Goal: Task Accomplishment & Management: Complete application form

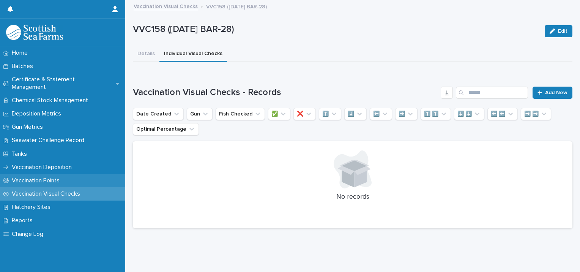
click at [46, 177] on p "Vaccination Points" at bounding box center [37, 180] width 57 height 7
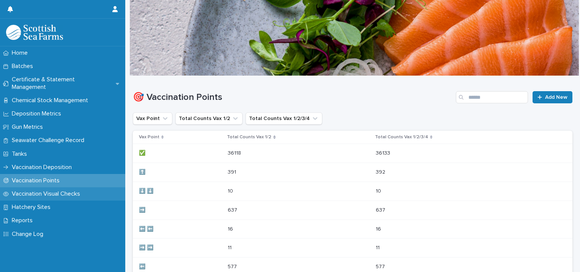
click at [46, 190] on p "Vaccination Visual Checks" at bounding box center [47, 193] width 77 height 7
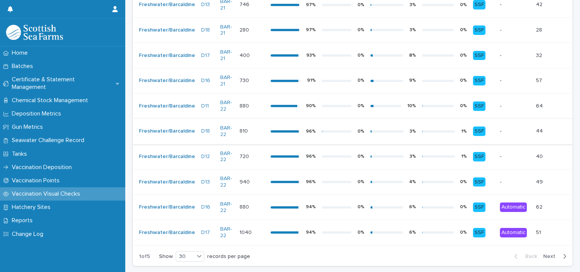
scroll to position [719, 0]
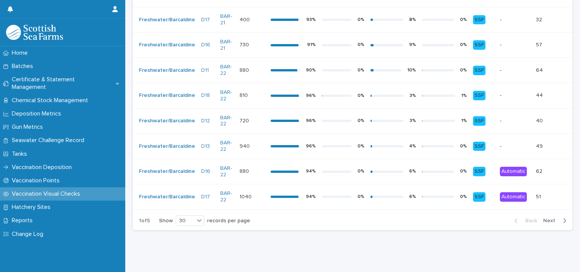
click at [560, 217] on div "button" at bounding box center [563, 220] width 6 height 7
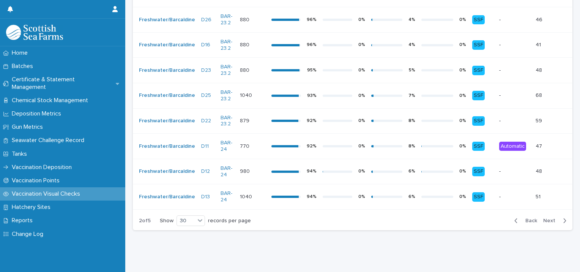
click at [551, 218] on span "Next" at bounding box center [551, 220] width 17 height 5
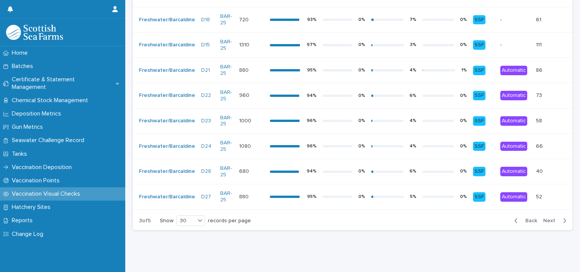
click at [553, 217] on button "Next" at bounding box center [556, 220] width 32 height 7
click at [551, 217] on button "Next" at bounding box center [556, 220] width 32 height 7
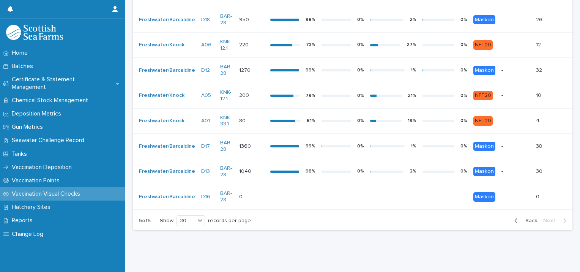
click at [298, 194] on p at bounding box center [292, 197] width 45 height 6
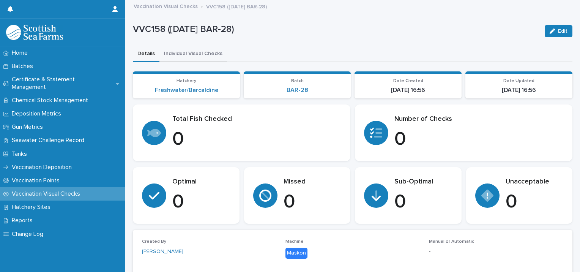
click at [209, 54] on button "Individual Visual Checks" at bounding box center [193, 54] width 68 height 16
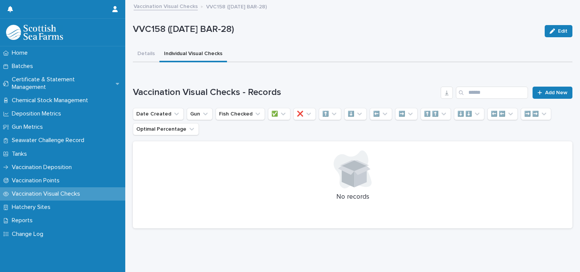
click at [322, 85] on div "Loading... Saving… Vaccination Visual Checks - Records Add New Date Created Gun…" at bounding box center [352, 152] width 439 height 163
click at [551, 93] on span "Add New" at bounding box center [556, 92] width 22 height 5
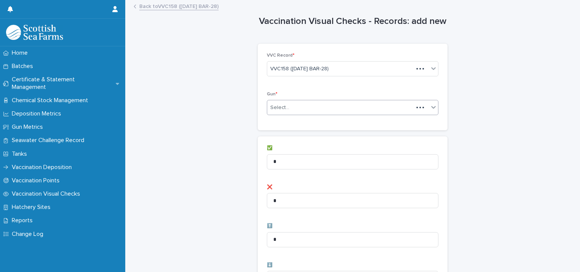
click at [290, 107] on input "text" at bounding box center [290, 107] width 1 height 6
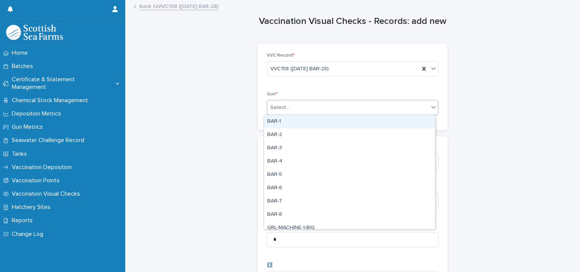
click at [284, 120] on div "BAR-1" at bounding box center [349, 121] width 171 height 13
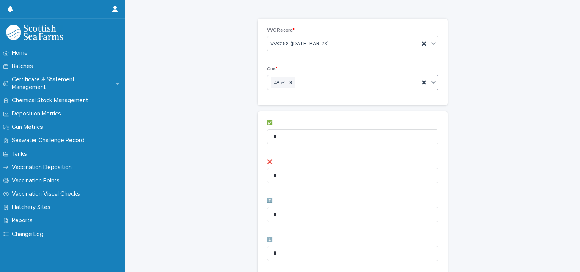
scroll to position [38, 0]
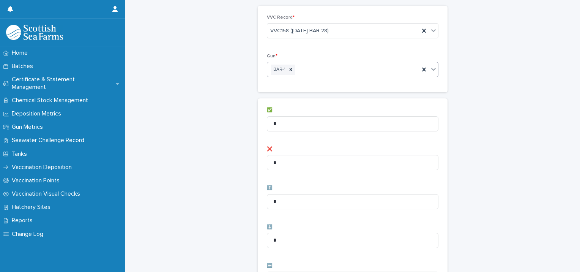
click at [328, 71] on div "BAR-1" at bounding box center [343, 69] width 152 height 13
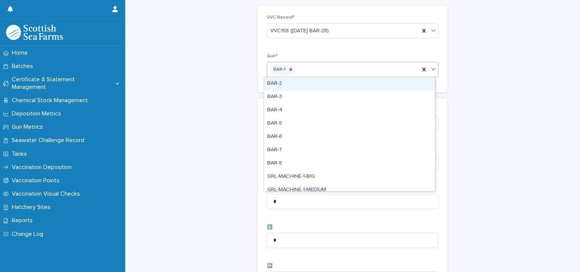
click at [311, 83] on div "BAR-2" at bounding box center [349, 83] width 171 height 13
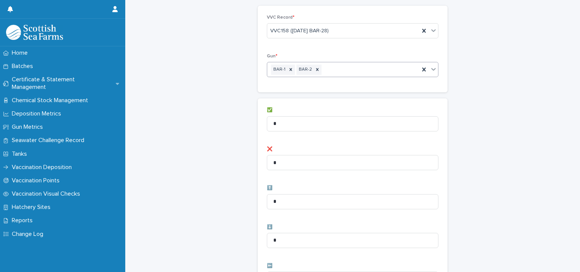
click at [351, 72] on div "BAR-1 BAR-2" at bounding box center [343, 69] width 152 height 13
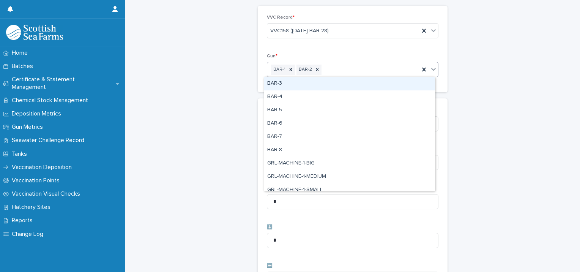
click at [340, 81] on div "BAR-3" at bounding box center [349, 83] width 171 height 13
click at [375, 69] on div "BAR-1 BAR-2 BAR-3" at bounding box center [343, 69] width 152 height 13
click at [362, 82] on div "BAR-4" at bounding box center [349, 83] width 171 height 13
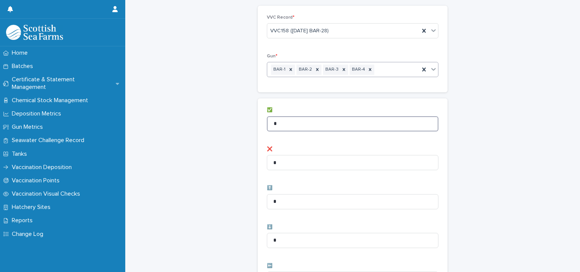
drag, startPoint x: 285, startPoint y: 124, endPoint x: 246, endPoint y: 134, distance: 40.1
click at [246, 134] on div "Vaccination Visual Checks - Records: add new Loading... Saving… Loading... Savi…" at bounding box center [352, 266] width 439 height 606
type input "**"
click at [211, 137] on div "Vaccination Visual Checks - Records: add new Loading... Saving… Loading... Savi…" at bounding box center [352, 266] width 439 height 606
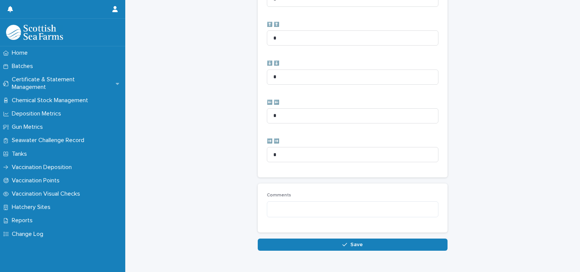
scroll to position [379, 0]
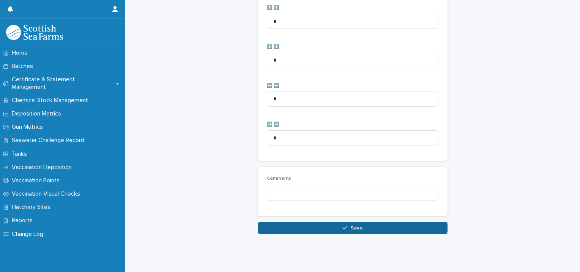
click at [295, 226] on button "Save" at bounding box center [353, 228] width 190 height 12
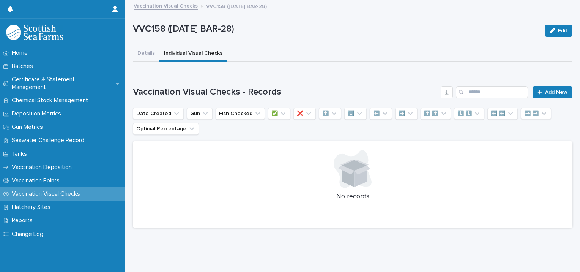
scroll to position [6, 0]
click at [555, 90] on span "Add New" at bounding box center [556, 92] width 22 height 5
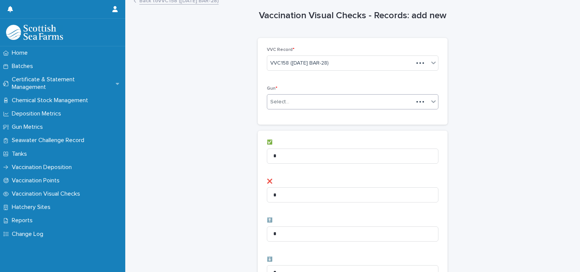
scroll to position [6, 0]
click at [296, 105] on div "Select..." at bounding box center [340, 101] width 146 height 13
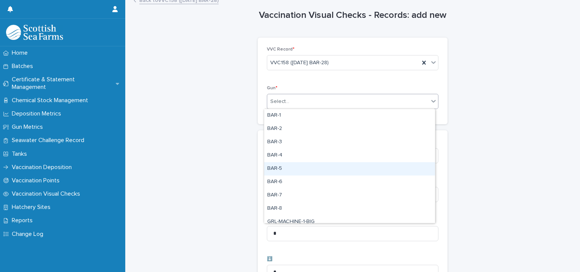
click at [294, 169] on div "BAR-5" at bounding box center [349, 168] width 171 height 13
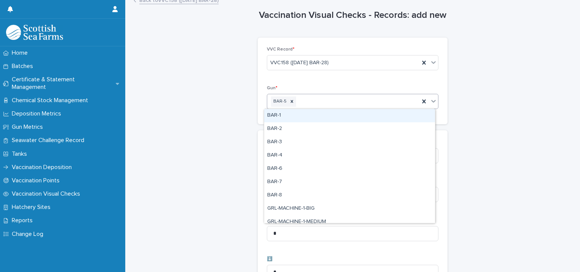
click at [340, 103] on div "BAR-5" at bounding box center [343, 101] width 152 height 13
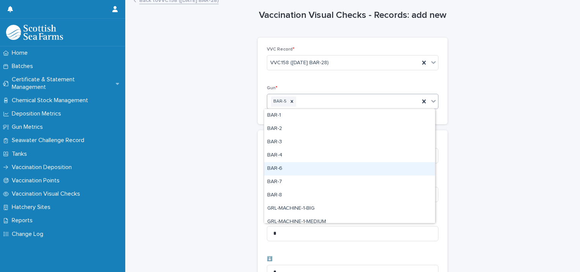
click at [295, 165] on div "BAR-6" at bounding box center [349, 168] width 171 height 13
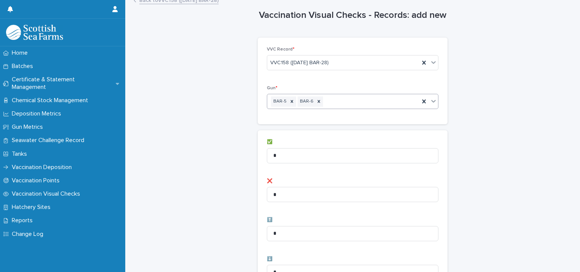
click at [349, 95] on div "BAR-5 BAR-6" at bounding box center [343, 101] width 152 height 13
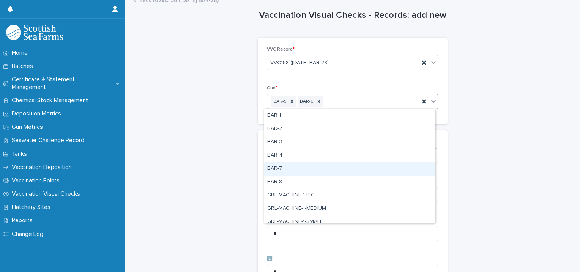
click at [302, 167] on div "BAR-7" at bounding box center [349, 168] width 171 height 13
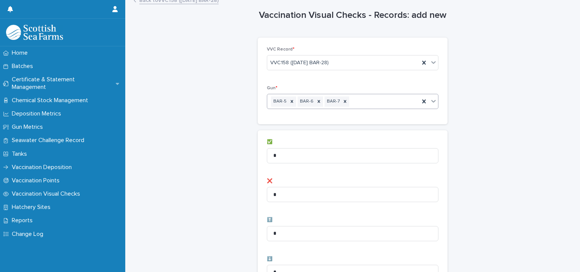
click at [367, 99] on div "BAR-5 BAR-6 BAR-7" at bounding box center [343, 101] width 152 height 13
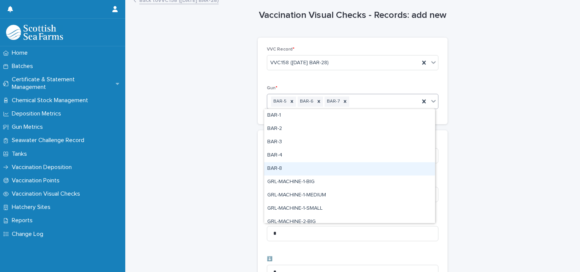
click at [285, 170] on div "BAR-8" at bounding box center [349, 168] width 171 height 13
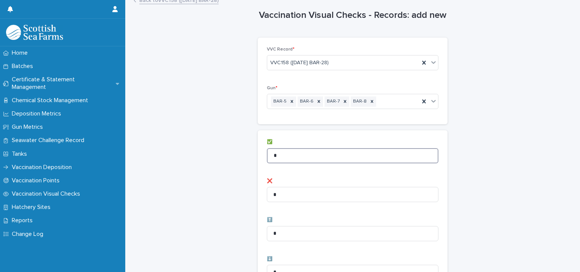
drag, startPoint x: 295, startPoint y: 154, endPoint x: 241, endPoint y: 151, distance: 54.7
type input "**"
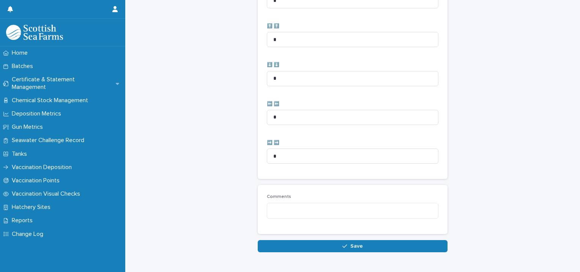
scroll to position [379, 0]
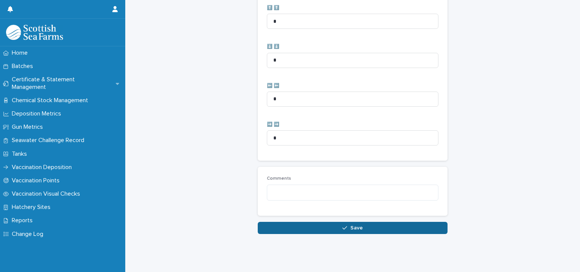
click at [263, 222] on button "Save" at bounding box center [353, 228] width 190 height 12
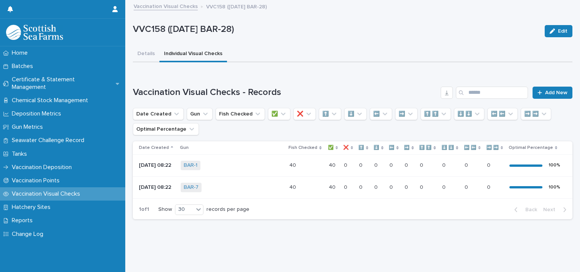
scroll to position [8, 0]
click at [545, 90] on span "Add New" at bounding box center [556, 92] width 22 height 5
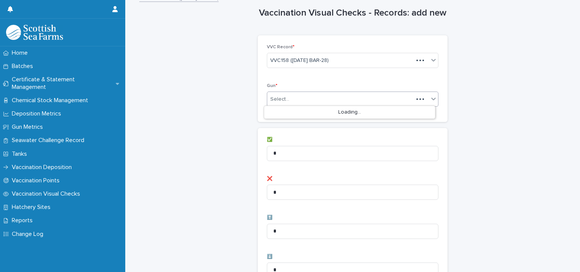
click at [285, 99] on div "Select..." at bounding box center [340, 99] width 146 height 13
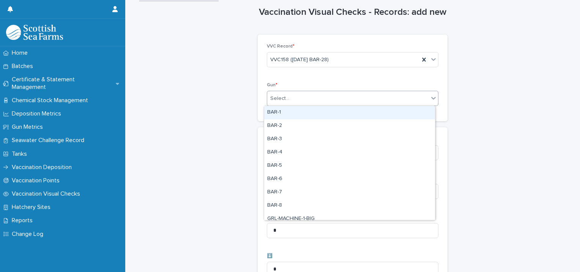
click at [279, 113] on div "BAR-1" at bounding box center [349, 112] width 171 height 13
click at [321, 99] on div "BAR-1" at bounding box center [343, 98] width 152 height 13
click at [303, 110] on div "BAR-2" at bounding box center [349, 112] width 171 height 13
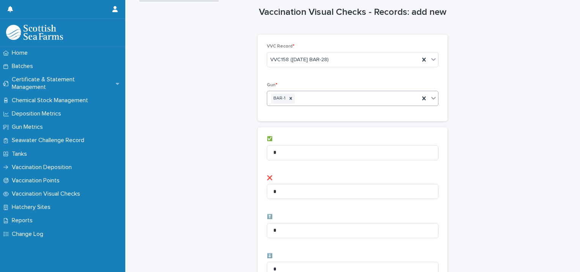
click at [345, 99] on div "BAR-1" at bounding box center [343, 98] width 152 height 13
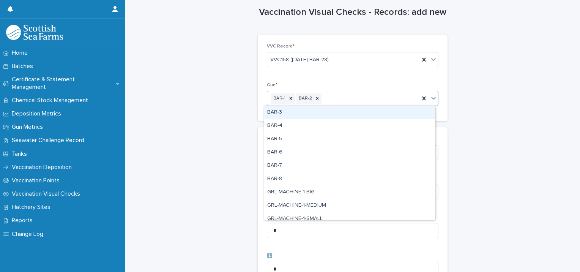
click at [328, 109] on div "BAR-3" at bounding box center [349, 112] width 171 height 13
click at [368, 97] on div "BAR-1 BAR-2 BAR-3" at bounding box center [343, 98] width 152 height 13
click at [340, 111] on div "BAR-4" at bounding box center [349, 112] width 171 height 13
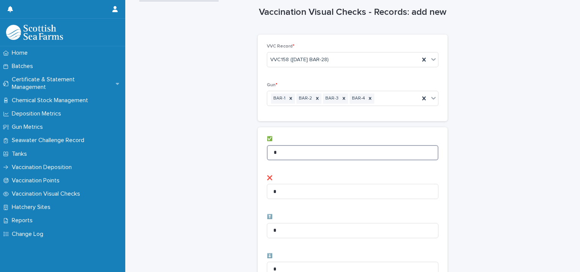
drag, startPoint x: 285, startPoint y: 150, endPoint x: 234, endPoint y: 154, distance: 51.4
type input "**"
drag, startPoint x: 235, startPoint y: 150, endPoint x: 238, endPoint y: 159, distance: 9.1
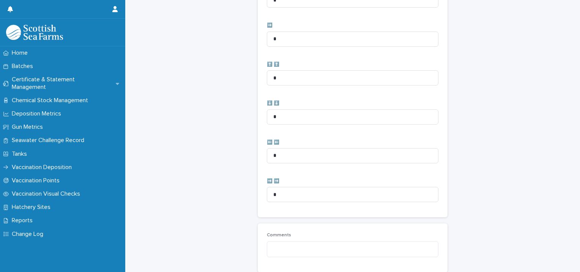
scroll to position [379, 0]
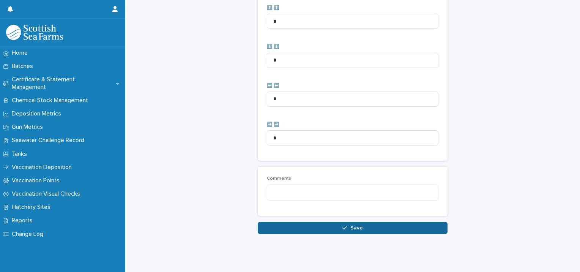
click at [274, 222] on button "Save" at bounding box center [353, 228] width 190 height 12
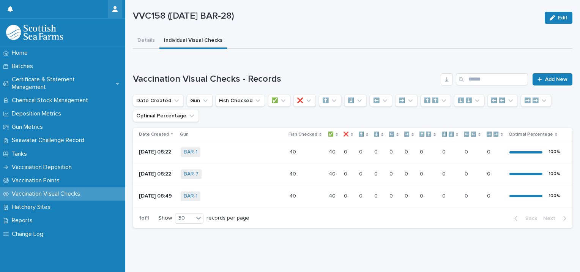
scroll to position [33, 0]
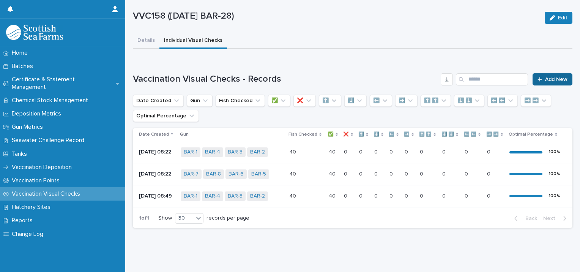
click at [540, 73] on link "Add New" at bounding box center [552, 79] width 40 height 12
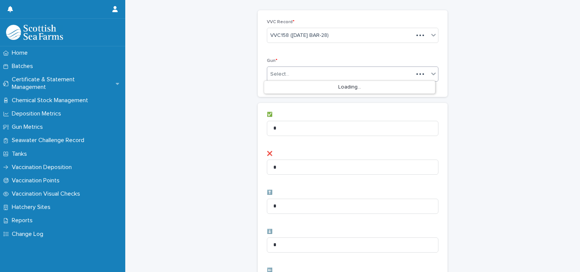
click at [290, 74] on div "Select..." at bounding box center [340, 74] width 146 height 13
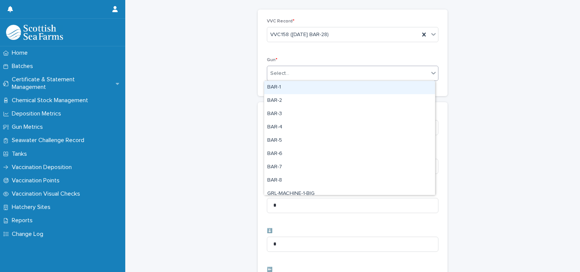
click at [291, 88] on div "BAR-1" at bounding box center [349, 87] width 171 height 13
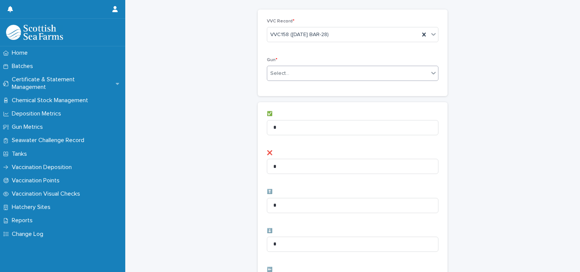
click at [337, 74] on div "Select..." at bounding box center [347, 73] width 161 height 13
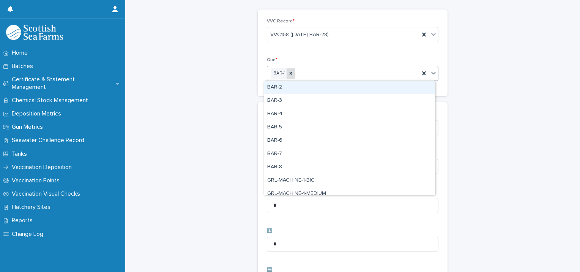
click at [288, 75] on icon at bounding box center [290, 73] width 5 height 5
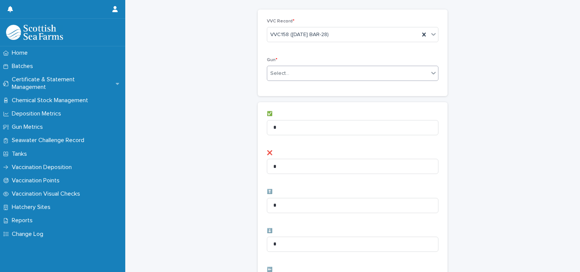
click at [317, 76] on div "Select..." at bounding box center [347, 73] width 161 height 13
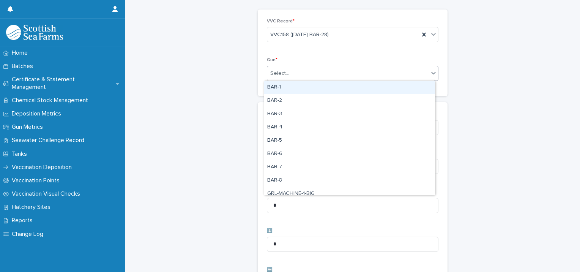
click at [307, 76] on div "Select..." at bounding box center [347, 73] width 161 height 13
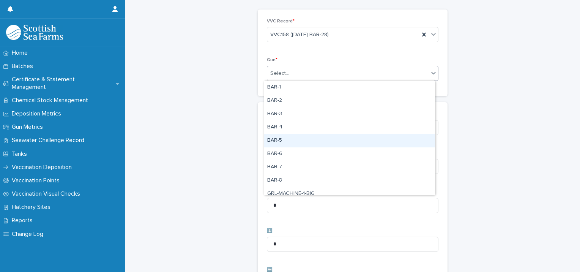
click at [278, 142] on div "BAR-5" at bounding box center [349, 140] width 171 height 13
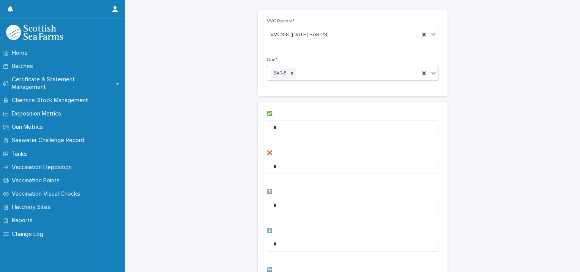
click at [327, 72] on div "BAR-5" at bounding box center [343, 73] width 152 height 13
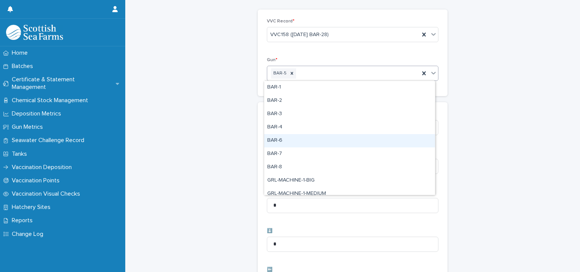
click at [286, 136] on div "BAR-6" at bounding box center [349, 140] width 171 height 13
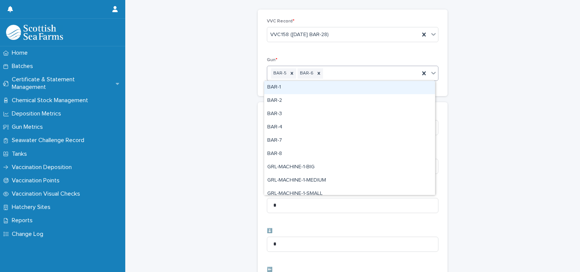
click at [351, 75] on div "BAR-5 BAR-6" at bounding box center [343, 73] width 152 height 13
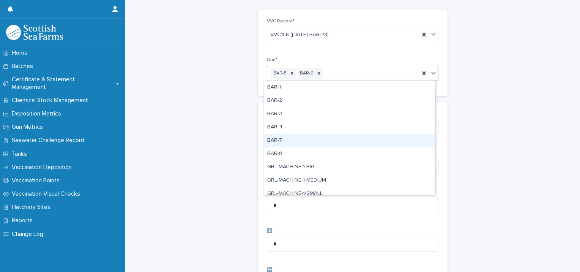
click at [285, 142] on div "BAR-7" at bounding box center [349, 140] width 171 height 13
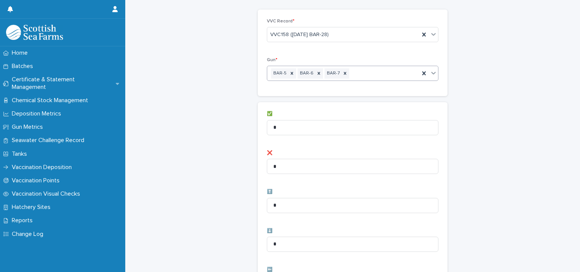
click at [362, 73] on div "BAR-5 BAR-6 BAR-7" at bounding box center [343, 73] width 152 height 13
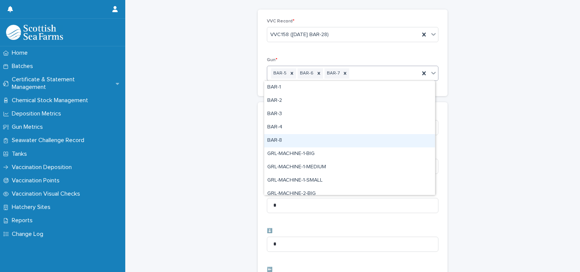
click at [285, 144] on div "BAR-8" at bounding box center [349, 140] width 171 height 13
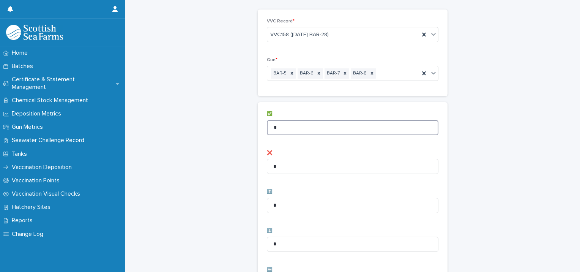
drag, startPoint x: 244, startPoint y: 131, endPoint x: 170, endPoint y: 128, distance: 74.1
click at [183, 131] on div "Vaccination Visual Checks - Records: add new Loading... Saving… Loading... Savi…" at bounding box center [352, 270] width 439 height 606
type input "**"
click at [181, 126] on div "Vaccination Visual Checks - Records: add new Loading... Saving… Loading... Savi…" at bounding box center [352, 270] width 439 height 606
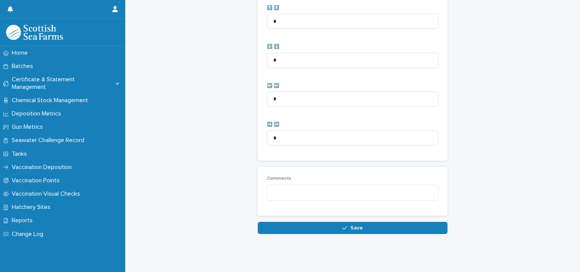
scroll to position [379, 0]
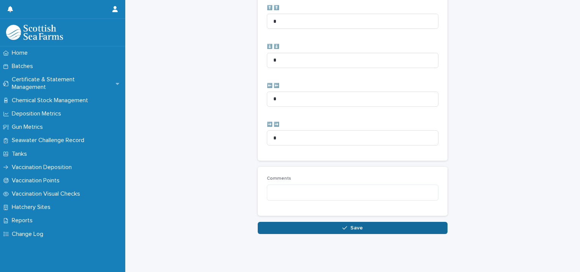
click at [272, 225] on button "Save" at bounding box center [353, 228] width 190 height 12
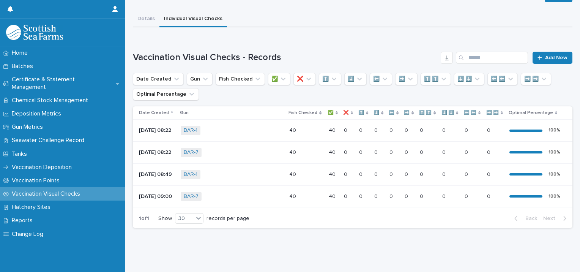
scroll to position [49, 0]
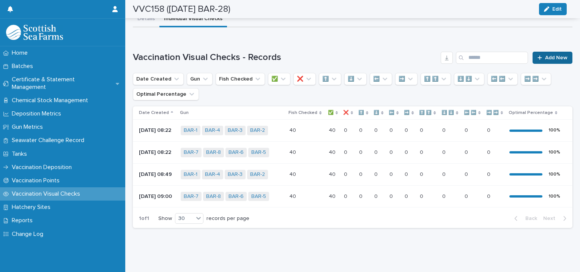
click at [557, 55] on span "Add New" at bounding box center [556, 57] width 22 height 5
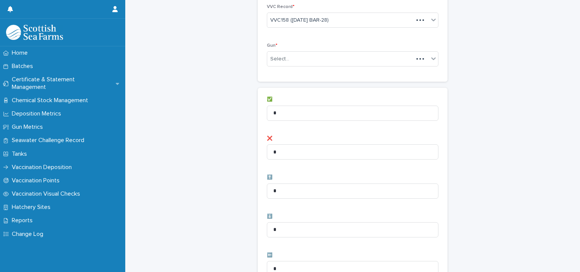
scroll to position [49, 0]
click at [290, 63] on div "Select..." at bounding box center [347, 58] width 161 height 13
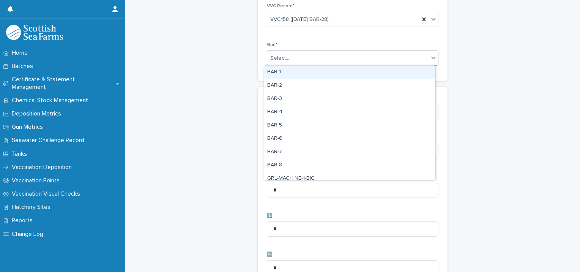
click at [287, 72] on div "BAR-1" at bounding box center [349, 72] width 171 height 13
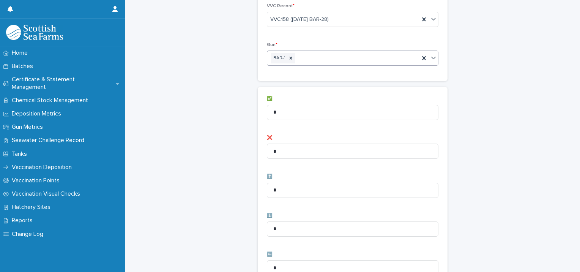
click at [326, 55] on div "BAR-1" at bounding box center [343, 58] width 152 height 13
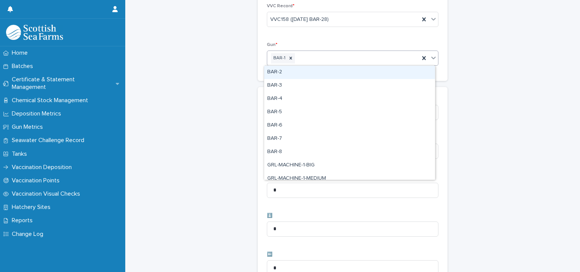
click at [316, 70] on div "BAR-2" at bounding box center [349, 72] width 171 height 13
click at [359, 56] on div "BAR-1 BAR-2" at bounding box center [343, 58] width 152 height 13
click at [337, 70] on div "BAR-3" at bounding box center [349, 72] width 171 height 13
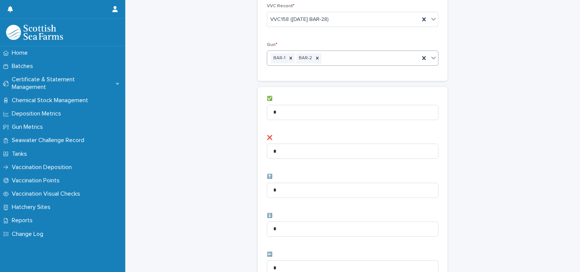
click at [374, 57] on div "BAR-1 BAR-2" at bounding box center [343, 58] width 152 height 13
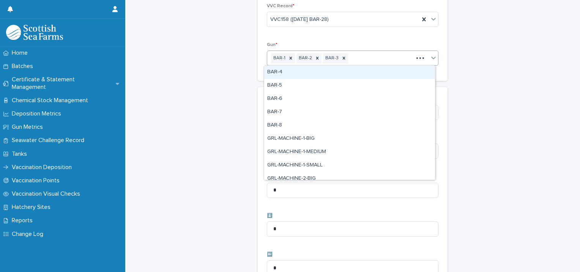
click at [342, 59] on div at bounding box center [344, 58] width 8 height 10
click at [343, 59] on div "BAR-1 BAR-2" at bounding box center [343, 58] width 152 height 13
click at [328, 56] on div "BAR-1 BAR-2" at bounding box center [343, 58] width 152 height 13
click at [306, 73] on div "BAR-3" at bounding box center [349, 72] width 171 height 13
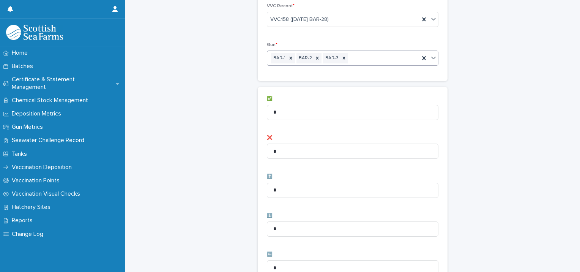
click at [361, 60] on div "BAR-1 BAR-2 BAR-3" at bounding box center [343, 58] width 152 height 13
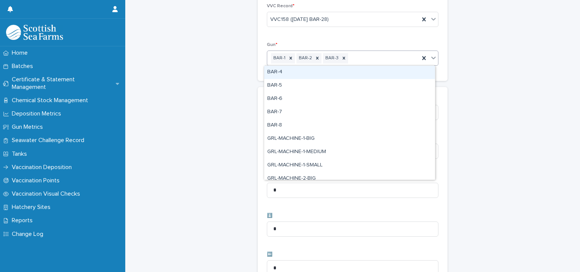
click at [312, 73] on div "BAR-4" at bounding box center [349, 72] width 171 height 13
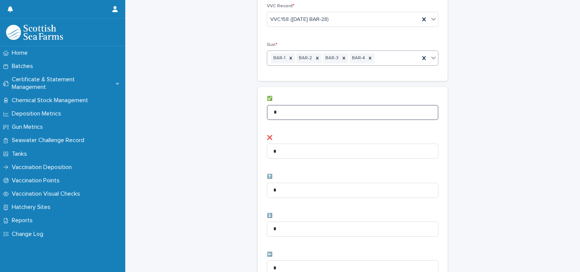
drag, startPoint x: 296, startPoint y: 105, endPoint x: 246, endPoint y: 112, distance: 50.6
click at [247, 112] on div "Vaccination Visual Checks - Records: add new Loading... Saving… Loading... Savi…" at bounding box center [352, 254] width 439 height 606
type input "**"
click at [244, 124] on div "Vaccination Visual Checks - Records: add new Loading... Saving… Loading... Savi…" at bounding box center [352, 254] width 439 height 606
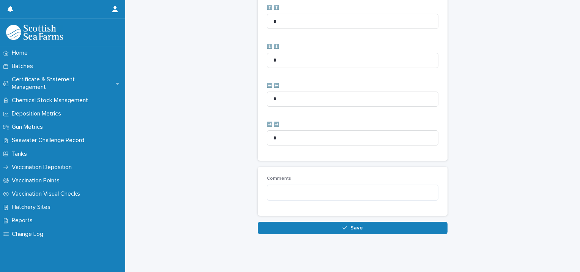
scroll to position [379, 0]
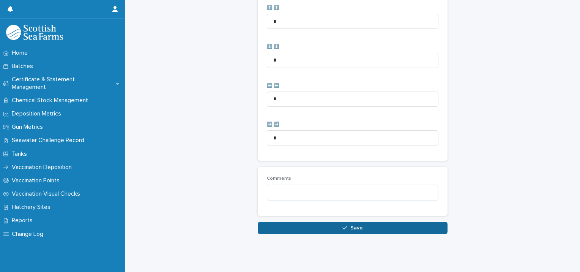
click at [265, 222] on button "Save" at bounding box center [353, 228] width 190 height 12
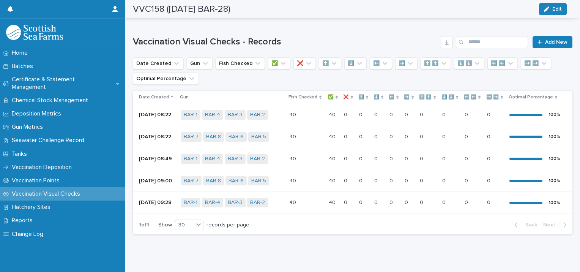
scroll to position [33, 0]
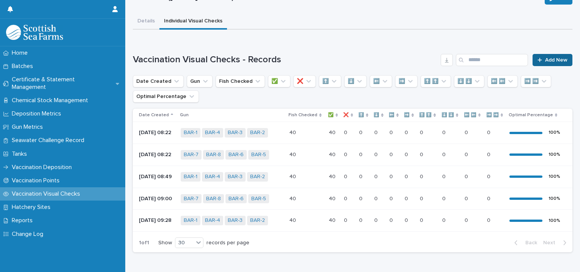
click at [563, 58] on link "Add New" at bounding box center [552, 60] width 40 height 12
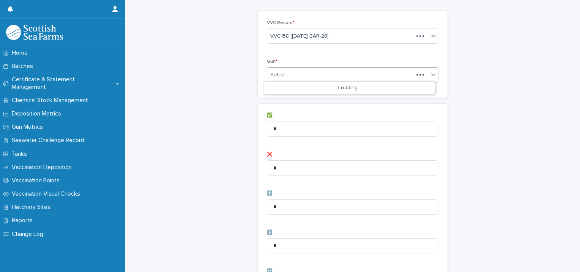
click at [283, 71] on div "Select..." at bounding box center [279, 75] width 19 height 8
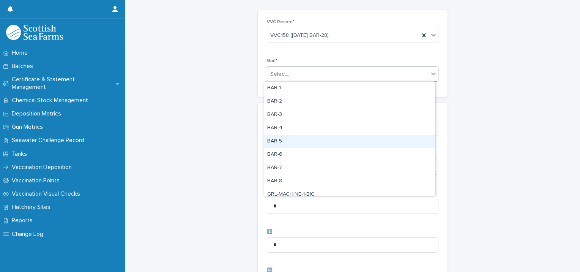
click at [283, 140] on div "BAR-5" at bounding box center [349, 141] width 171 height 13
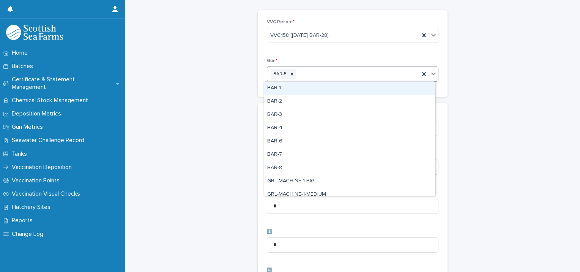
click at [339, 77] on div "BAR-5" at bounding box center [343, 74] width 152 height 13
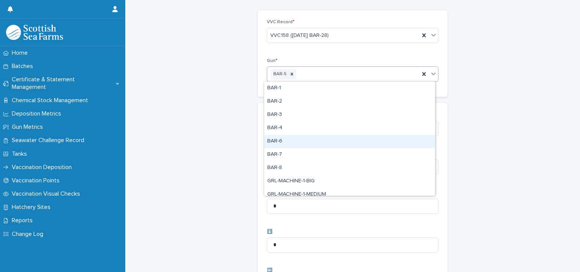
click at [284, 145] on div "BAR-6" at bounding box center [349, 141] width 171 height 13
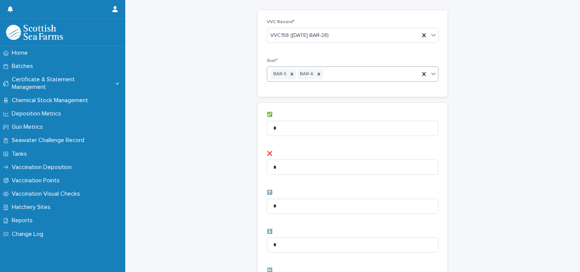
click at [351, 79] on div "BAR-5 BAR-6" at bounding box center [343, 74] width 152 height 13
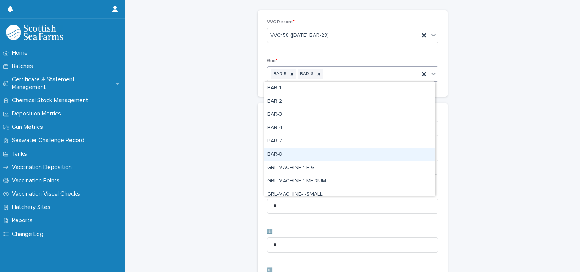
click at [285, 153] on div "BAR-8" at bounding box center [349, 154] width 171 height 13
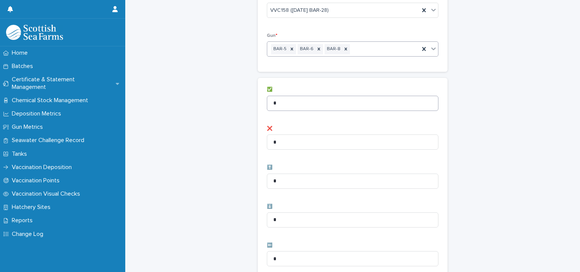
scroll to position [71, 0]
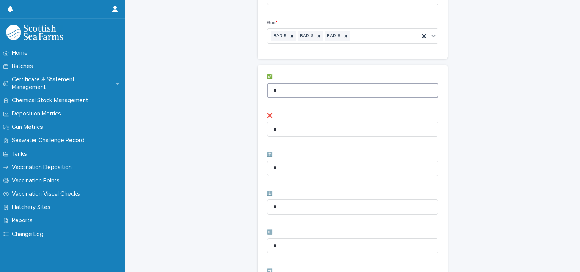
drag, startPoint x: 297, startPoint y: 88, endPoint x: 201, endPoint y: 99, distance: 96.6
click at [201, 99] on div "Vaccination Visual Checks - Records: add new Loading... Saving… Loading... Savi…" at bounding box center [352, 232] width 439 height 606
type input "**"
click at [209, 102] on div "Vaccination Visual Checks - Records: add new Loading... Saving… Loading... Savi…" at bounding box center [352, 232] width 439 height 606
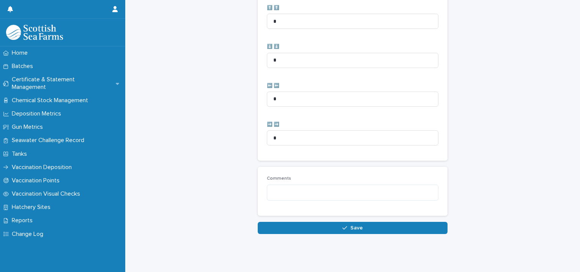
scroll to position [379, 0]
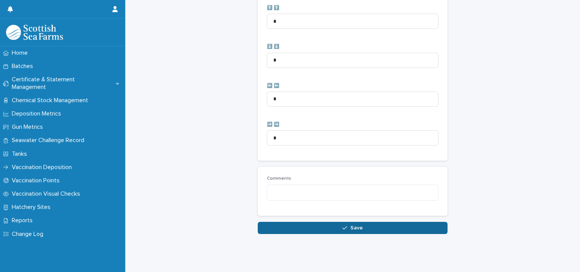
click at [272, 222] on button "Save" at bounding box center [353, 228] width 190 height 12
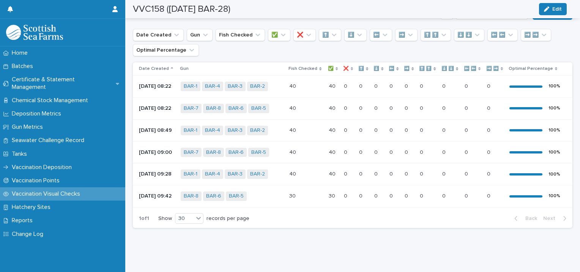
scroll to position [17, 0]
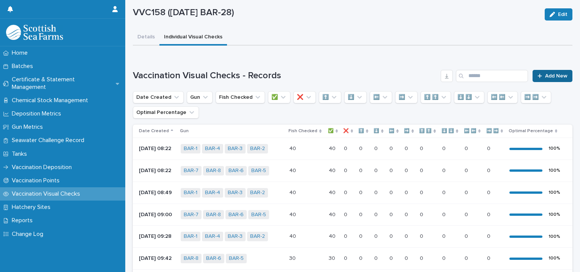
click at [545, 73] on span "Add New" at bounding box center [556, 75] width 22 height 5
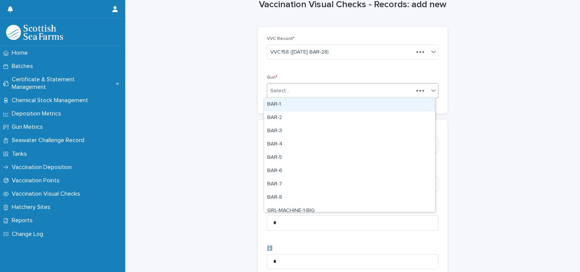
click at [310, 85] on div "Select..." at bounding box center [340, 91] width 146 height 13
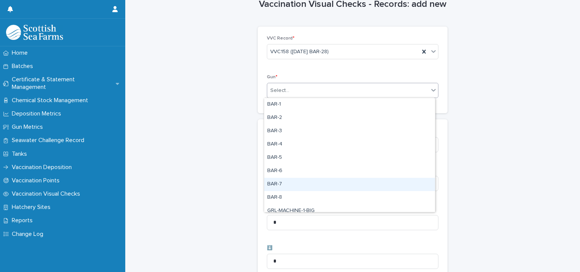
click at [284, 182] on div "BAR-7" at bounding box center [349, 184] width 171 height 13
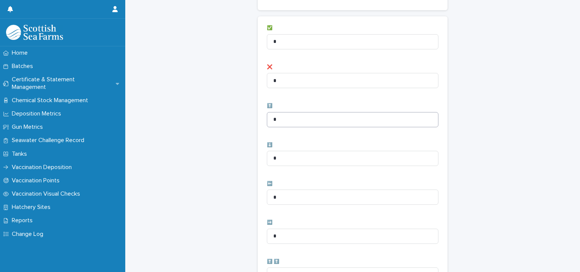
scroll to position [131, 0]
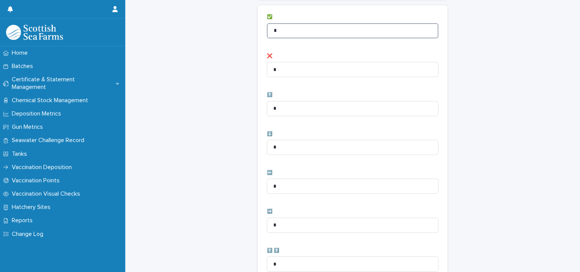
drag, startPoint x: 298, startPoint y: 26, endPoint x: 240, endPoint y: 39, distance: 59.9
click at [236, 35] on div "Vaccination Visual Checks - Records: add new Loading... Saving… Loading... Savi…" at bounding box center [352, 173] width 439 height 606
type input "*"
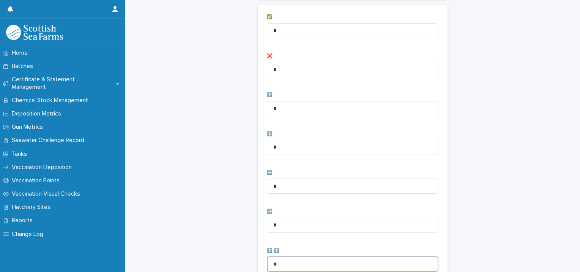
drag, startPoint x: 274, startPoint y: 262, endPoint x: 229, endPoint y: 254, distance: 45.9
click at [233, 263] on div "Vaccination Visual Checks - Records: add new Loading... Saving… Loading... Savi…" at bounding box center [352, 173] width 439 height 606
type input "*"
click at [213, 219] on div "Vaccination Visual Checks - Records: add new Loading... Saving… Loading... Savi…" at bounding box center [352, 173] width 439 height 606
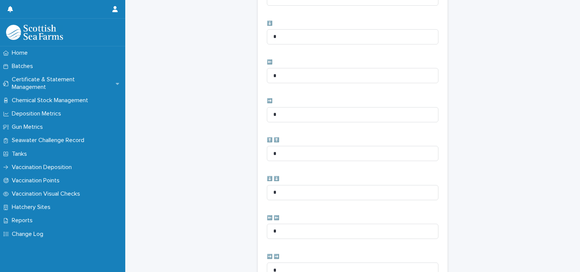
scroll to position [359, 0]
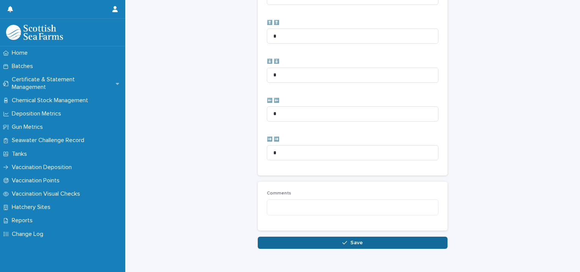
click at [298, 240] on button "Save" at bounding box center [353, 242] width 190 height 12
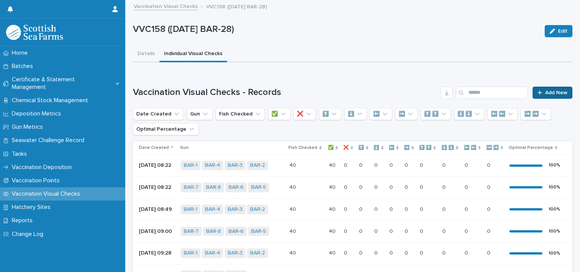
click at [552, 93] on span "Add New" at bounding box center [556, 92] width 22 height 5
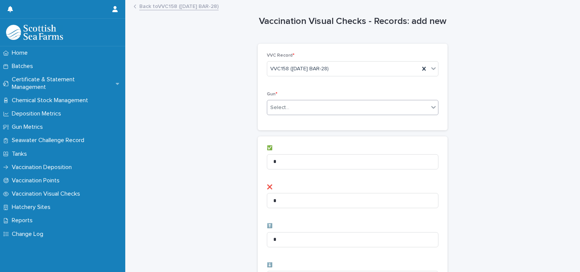
click at [288, 105] on div "Select..." at bounding box center [347, 107] width 161 height 13
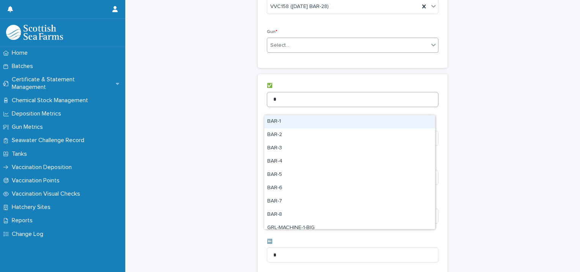
scroll to position [76, 0]
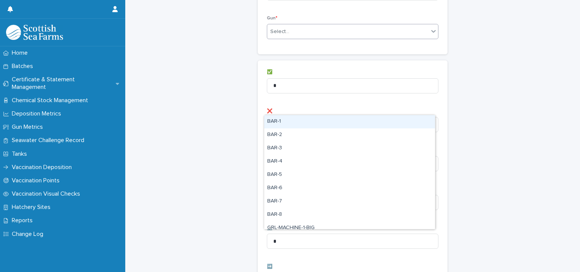
click at [276, 119] on div "BAR-1" at bounding box center [349, 121] width 171 height 13
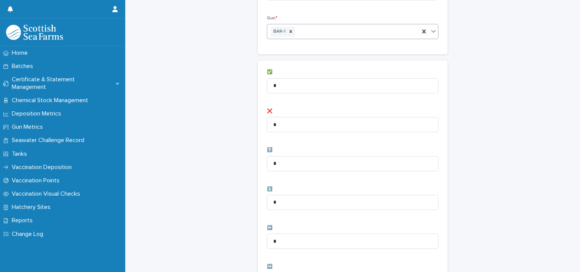
scroll to position [0, 0]
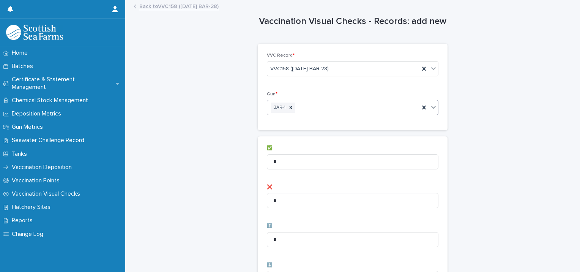
click at [318, 107] on div "BAR-1" at bounding box center [343, 107] width 152 height 13
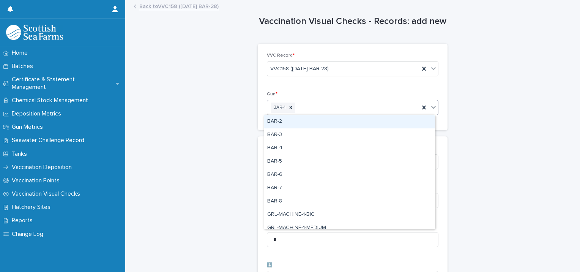
drag, startPoint x: 288, startPoint y: 121, endPoint x: 337, endPoint y: 118, distance: 49.5
click at [288, 121] on div "BAR-2" at bounding box center [349, 121] width 171 height 13
click at [348, 112] on div "BAR-1 BAR-2" at bounding box center [343, 107] width 152 height 13
click at [316, 124] on div "BAR-3" at bounding box center [349, 121] width 171 height 13
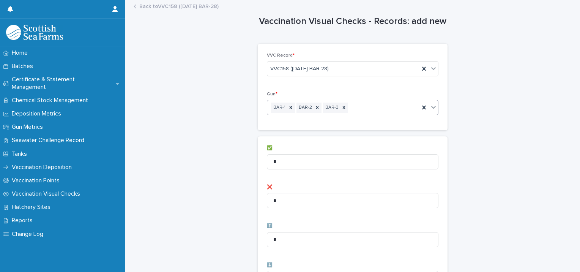
click at [358, 107] on div "BAR-1 BAR-2 BAR-3" at bounding box center [343, 107] width 152 height 13
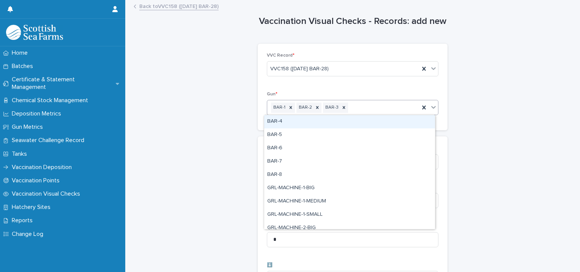
click at [315, 124] on div "BAR-4" at bounding box center [349, 121] width 171 height 13
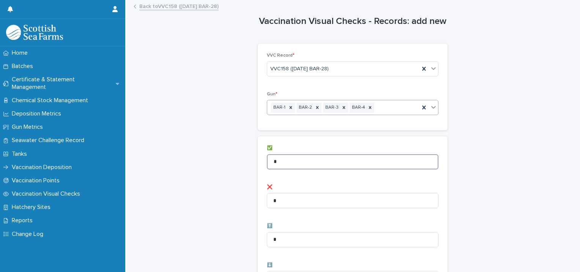
click at [269, 162] on input "*" at bounding box center [353, 161] width 172 height 15
type input "**"
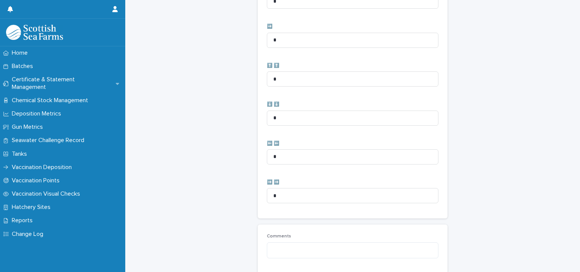
scroll to position [379, 0]
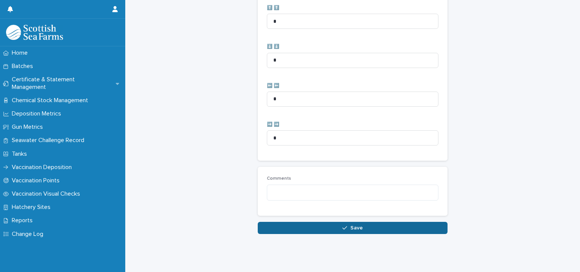
click at [266, 223] on button "Save" at bounding box center [353, 228] width 190 height 12
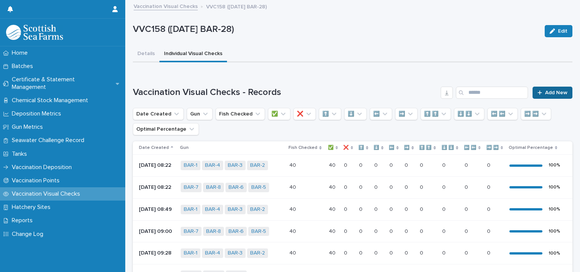
click at [547, 90] on span "Add New" at bounding box center [556, 92] width 22 height 5
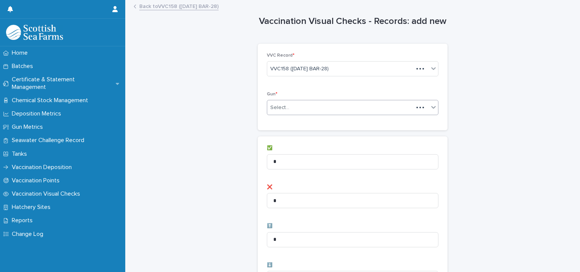
click at [297, 105] on div "Select..." at bounding box center [340, 107] width 146 height 13
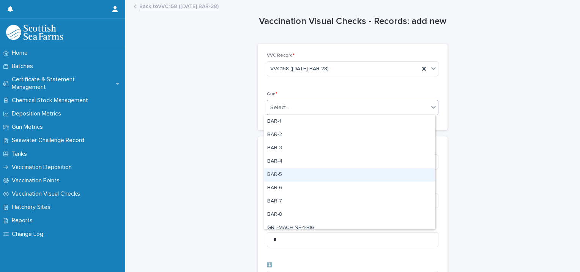
click at [288, 178] on div "BAR-5" at bounding box center [349, 174] width 171 height 13
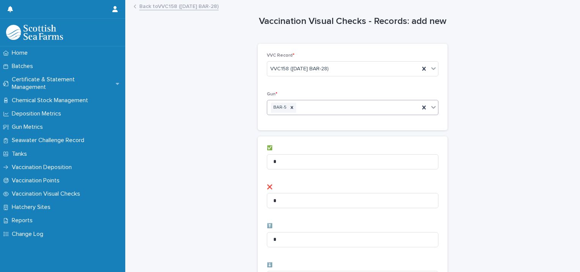
scroll to position [76, 0]
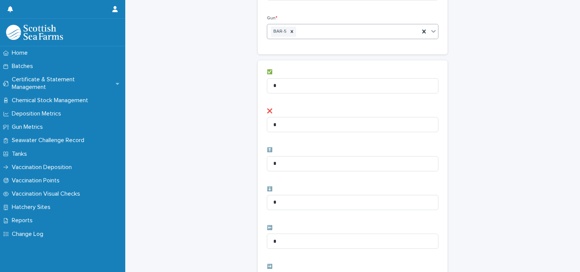
click at [326, 33] on div "BAR-5" at bounding box center [343, 31] width 152 height 13
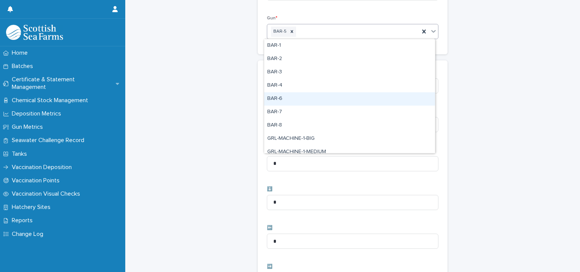
click at [283, 103] on div "BAR-6" at bounding box center [349, 98] width 171 height 13
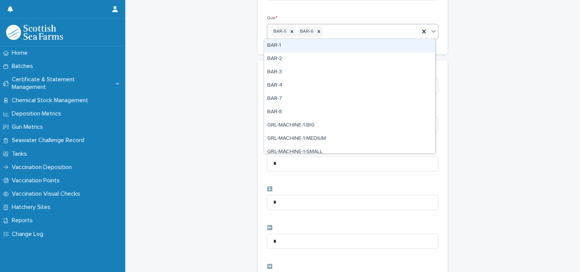
click at [373, 27] on div "BAR-5 BAR-6" at bounding box center [343, 31] width 152 height 13
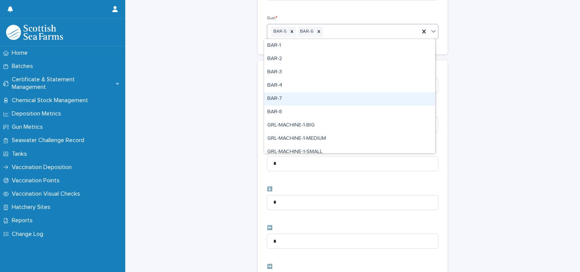
click at [299, 96] on div "BAR-7" at bounding box center [349, 98] width 171 height 13
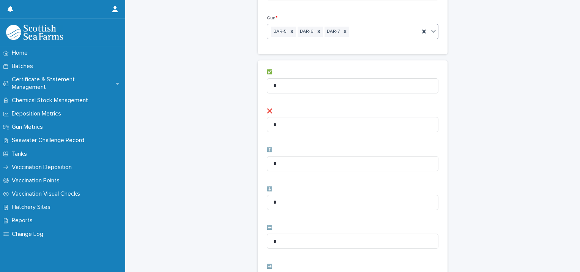
click at [383, 35] on div "BAR-5 BAR-6 BAR-7" at bounding box center [343, 31] width 152 height 13
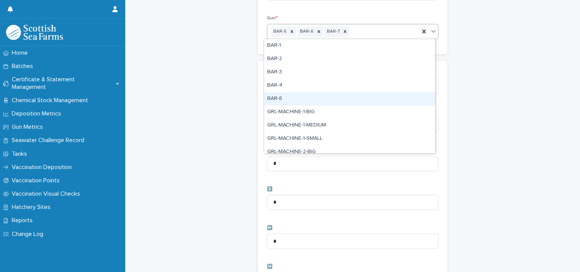
click at [302, 103] on div "BAR-8" at bounding box center [349, 98] width 171 height 13
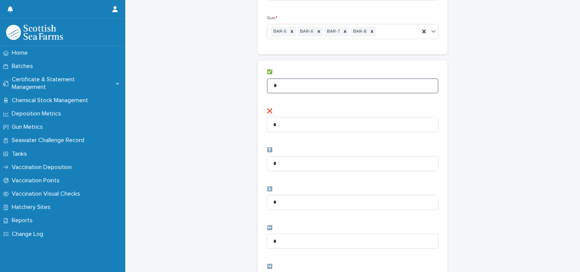
drag, startPoint x: 303, startPoint y: 88, endPoint x: 209, endPoint y: 91, distance: 94.2
click at [224, 91] on div "Vaccination Visual Checks - Records: add new Loading... Saving… Loading... Savi…" at bounding box center [352, 228] width 439 height 606
type input "**"
click at [202, 108] on div "Vaccination Visual Checks - Records: add new Loading... Saving… Loading... Savi…" at bounding box center [352, 228] width 439 height 606
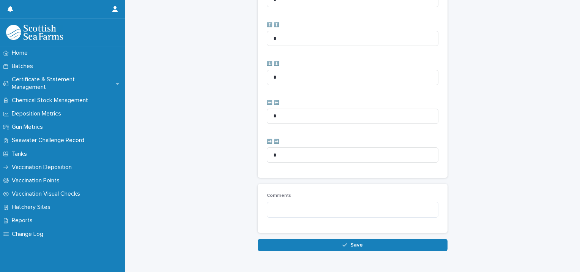
scroll to position [379, 0]
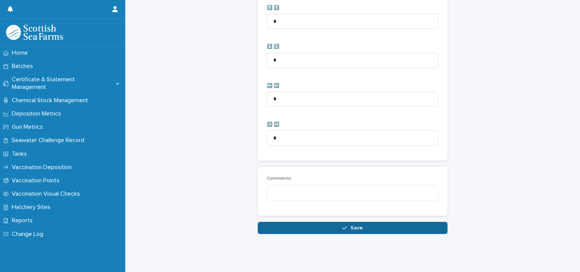
click at [266, 222] on button "Save" at bounding box center [353, 228] width 190 height 12
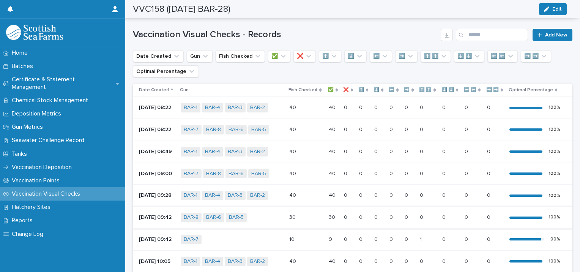
scroll to position [44, 0]
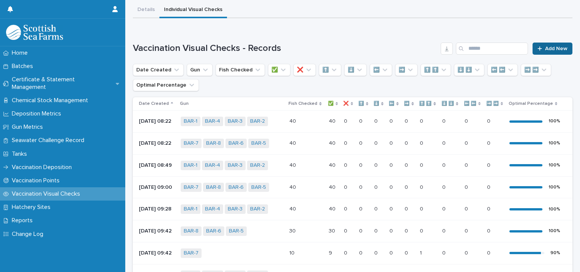
click at [545, 48] on span "Add New" at bounding box center [556, 48] width 22 height 5
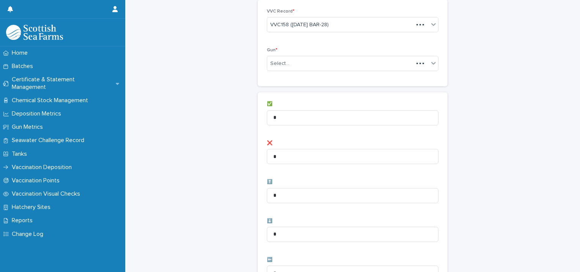
click at [316, 70] on div "Gun * Select..." at bounding box center [353, 62] width 172 height 30
click at [311, 65] on div "Select..." at bounding box center [347, 63] width 161 height 13
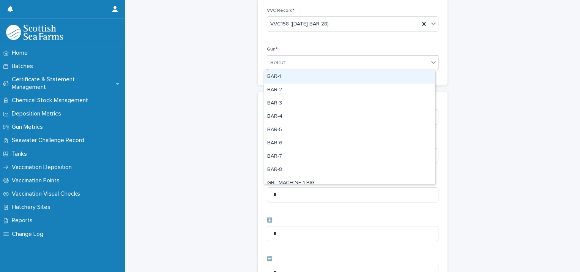
click at [290, 77] on div "BAR-1" at bounding box center [349, 76] width 171 height 13
click at [329, 65] on div "BAR-1" at bounding box center [343, 62] width 152 height 13
drag, startPoint x: 324, startPoint y: 68, endPoint x: 307, endPoint y: 77, distance: 18.7
click at [305, 79] on div "BAR-2" at bounding box center [349, 76] width 171 height 13
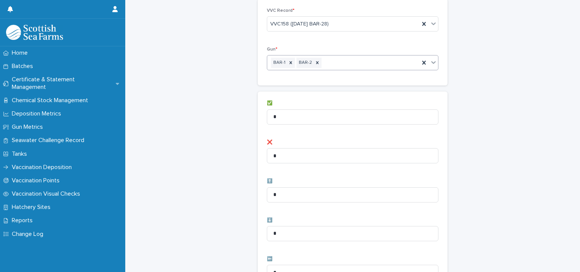
click at [351, 63] on div "BAR-1 BAR-2" at bounding box center [343, 62] width 152 height 13
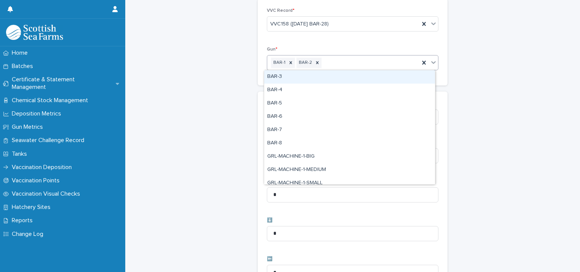
click at [320, 77] on div "BAR-3" at bounding box center [349, 76] width 171 height 13
click at [376, 63] on div "BAR-1 BAR-2 BAR-3" at bounding box center [343, 62] width 152 height 13
click at [331, 79] on div "BAR-4" at bounding box center [349, 76] width 171 height 13
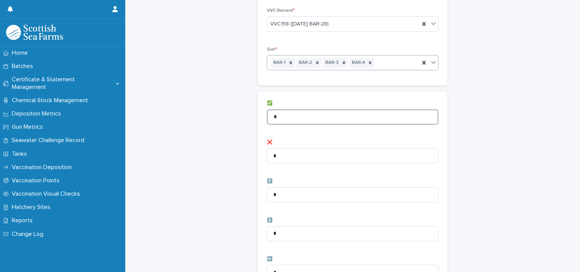
drag, startPoint x: 285, startPoint y: 117, endPoint x: 196, endPoint y: 115, distance: 89.6
click at [199, 117] on div "Vaccination Visual Checks - Records: add new Loading... Saving… Loading... Savi…" at bounding box center [352, 259] width 439 height 606
type input "**"
click at [212, 140] on div "Vaccination Visual Checks - Records: add new Loading... Saving… Loading... Savi…" at bounding box center [352, 259] width 439 height 606
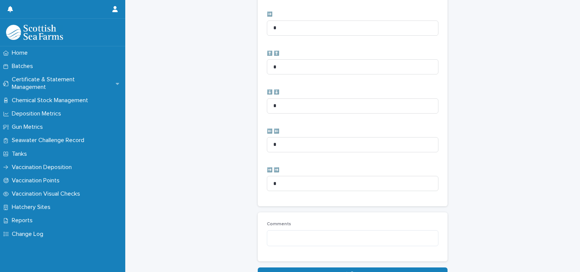
scroll to position [379, 0]
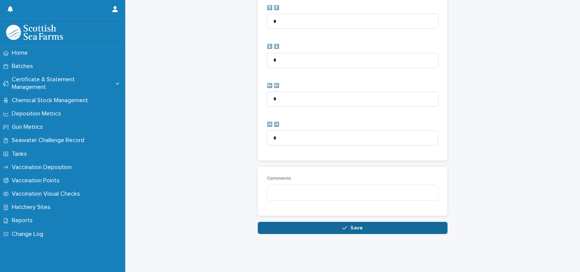
click at [260, 222] on button "Save" at bounding box center [353, 228] width 190 height 12
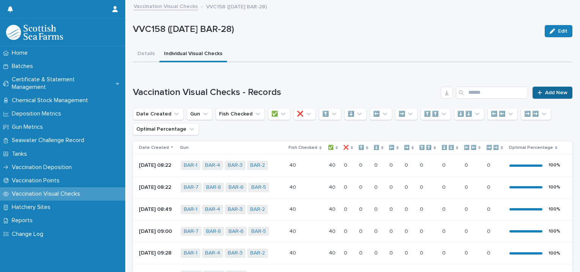
click at [537, 93] on div at bounding box center [541, 92] width 8 height 5
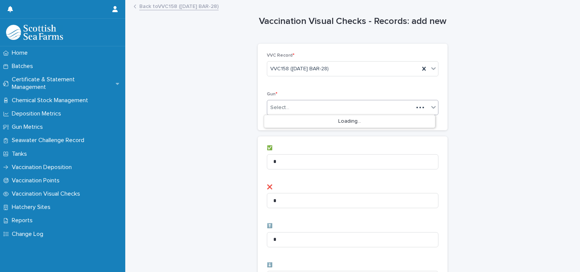
click at [279, 106] on div "Select..." at bounding box center [279, 108] width 19 height 8
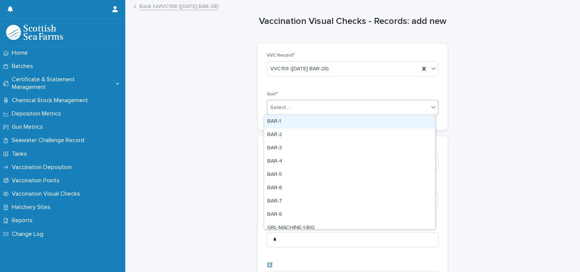
click at [279, 121] on div "BAR-1" at bounding box center [349, 121] width 171 height 13
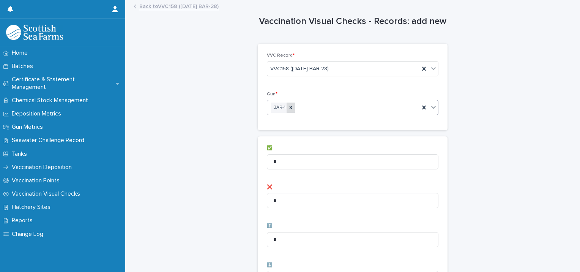
click at [289, 106] on icon at bounding box center [290, 107] width 5 height 5
click at [288, 109] on div "Select..." at bounding box center [347, 107] width 161 height 13
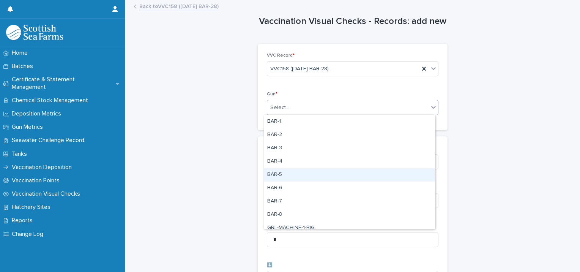
click at [282, 175] on div "BAR-5" at bounding box center [349, 174] width 171 height 13
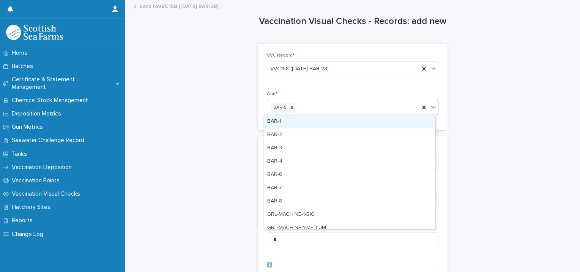
click at [328, 109] on div "BAR-5" at bounding box center [343, 107] width 152 height 13
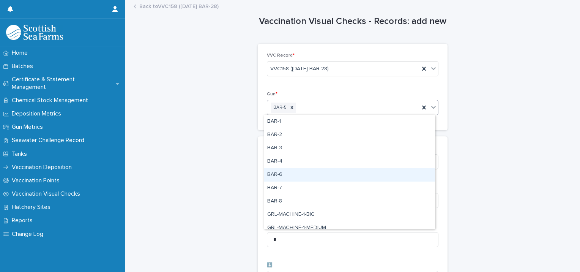
click at [279, 173] on div "BAR-6" at bounding box center [349, 174] width 171 height 13
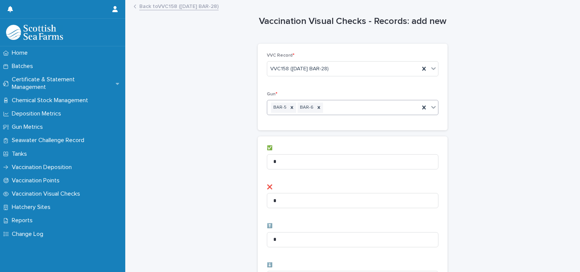
click at [345, 107] on div "BAR-5 BAR-6" at bounding box center [343, 107] width 152 height 13
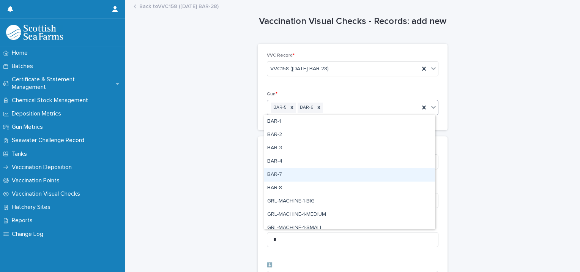
click at [288, 176] on div "BAR-7" at bounding box center [349, 174] width 171 height 13
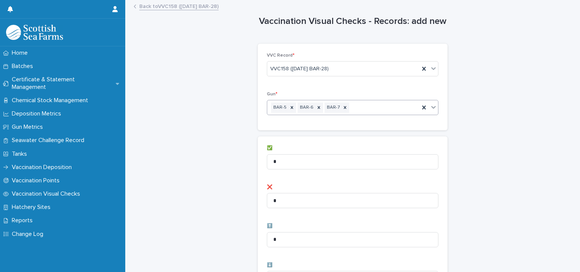
click at [376, 109] on div "BAR-5 BAR-6 BAR-7" at bounding box center [343, 107] width 152 height 13
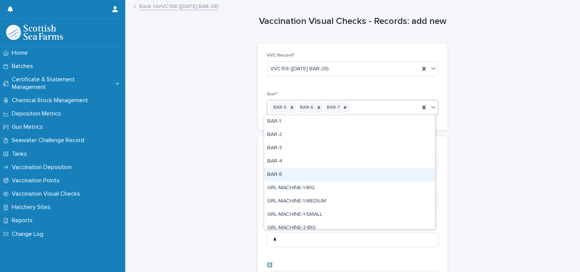
click at [288, 173] on div "BAR-8" at bounding box center [349, 174] width 171 height 13
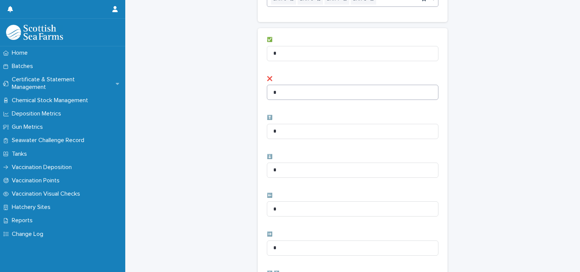
scroll to position [114, 0]
drag, startPoint x: 292, startPoint y: 45, endPoint x: 242, endPoint y: 56, distance: 51.6
click at [258, 45] on div "✅ * ❌ * ⬆️ * ⬇️ * ⬅️ * ➡️ * ⬆️ ⬆️ * ⬇️ ⬇️ * ⬅️ ⬅️ * ➡️ ➡️ *" at bounding box center [353, 221] width 190 height 398
type input "**"
click at [220, 70] on div "Vaccination Visual Checks - Records: add new Loading... Saving… Loading... Savi…" at bounding box center [352, 190] width 439 height 606
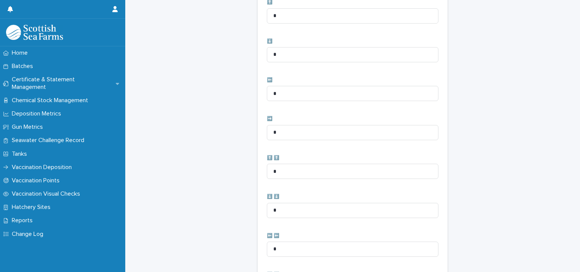
scroll to position [379, 0]
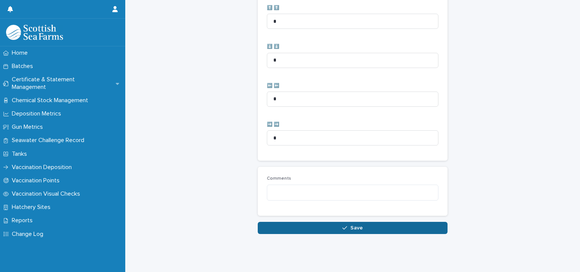
click at [265, 223] on button "Save" at bounding box center [353, 228] width 190 height 12
